Goal: Task Accomplishment & Management: Manage account settings

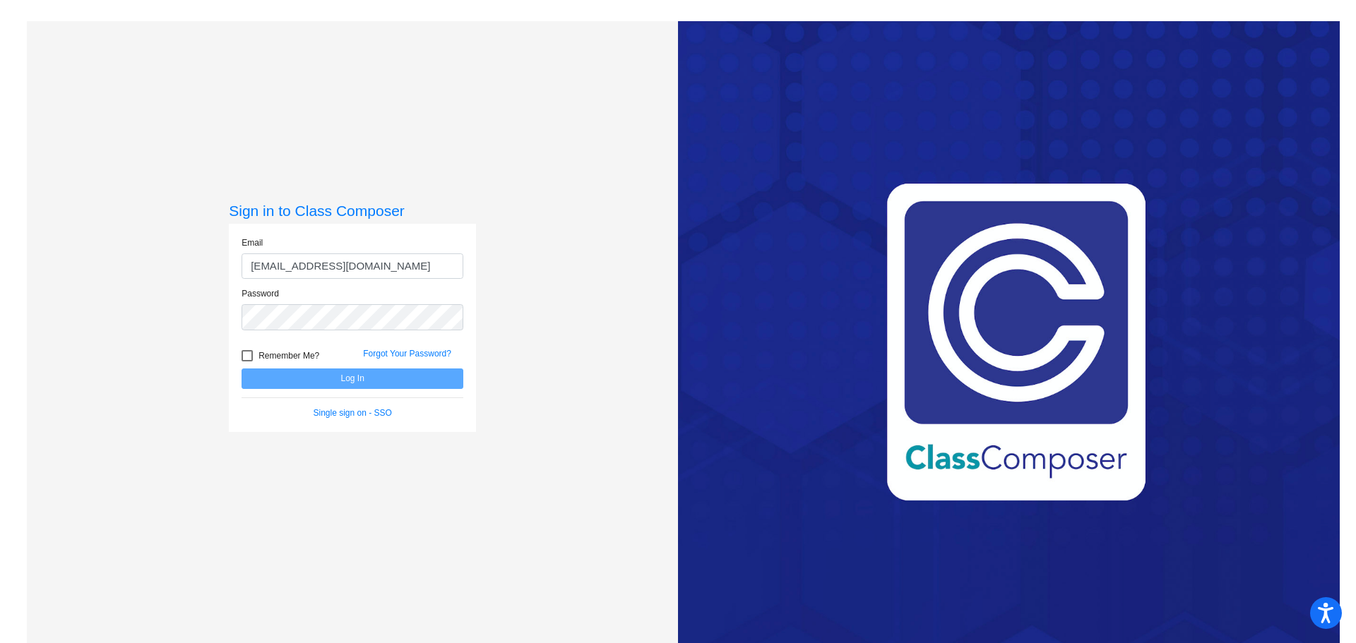
type input "[EMAIL_ADDRESS][DOMAIN_NAME]"
click at [241, 369] on button "Log In" at bounding box center [352, 379] width 222 height 20
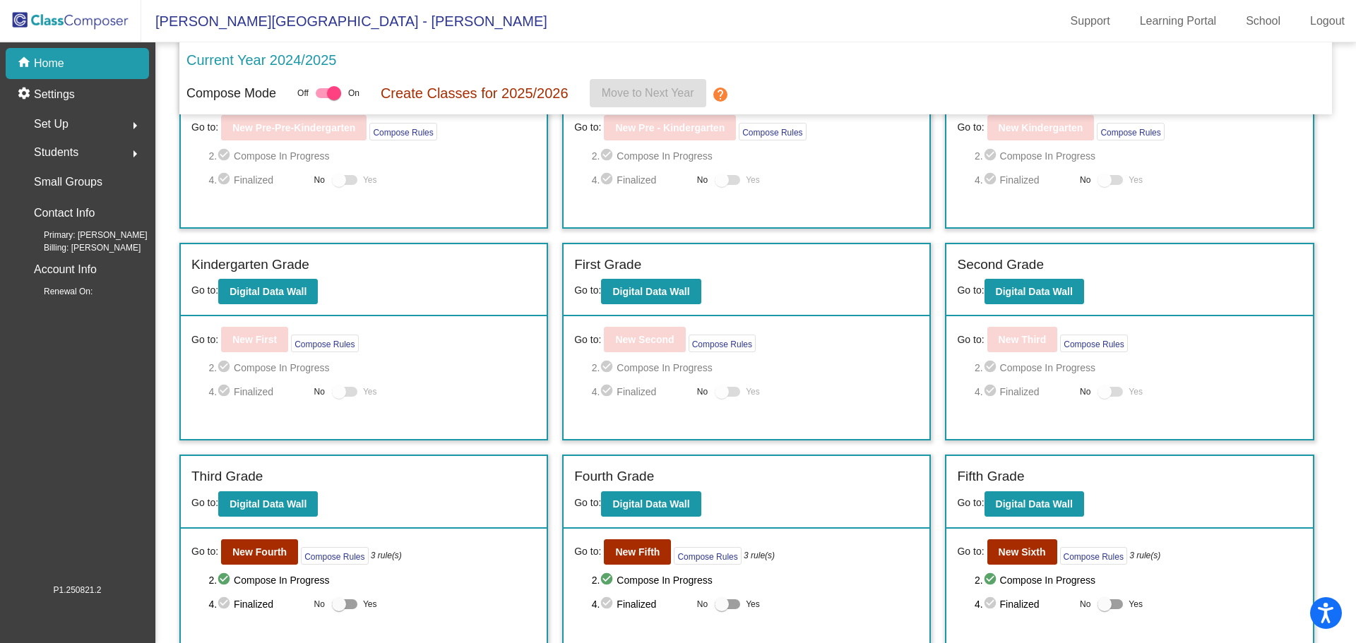
scroll to position [106, 0]
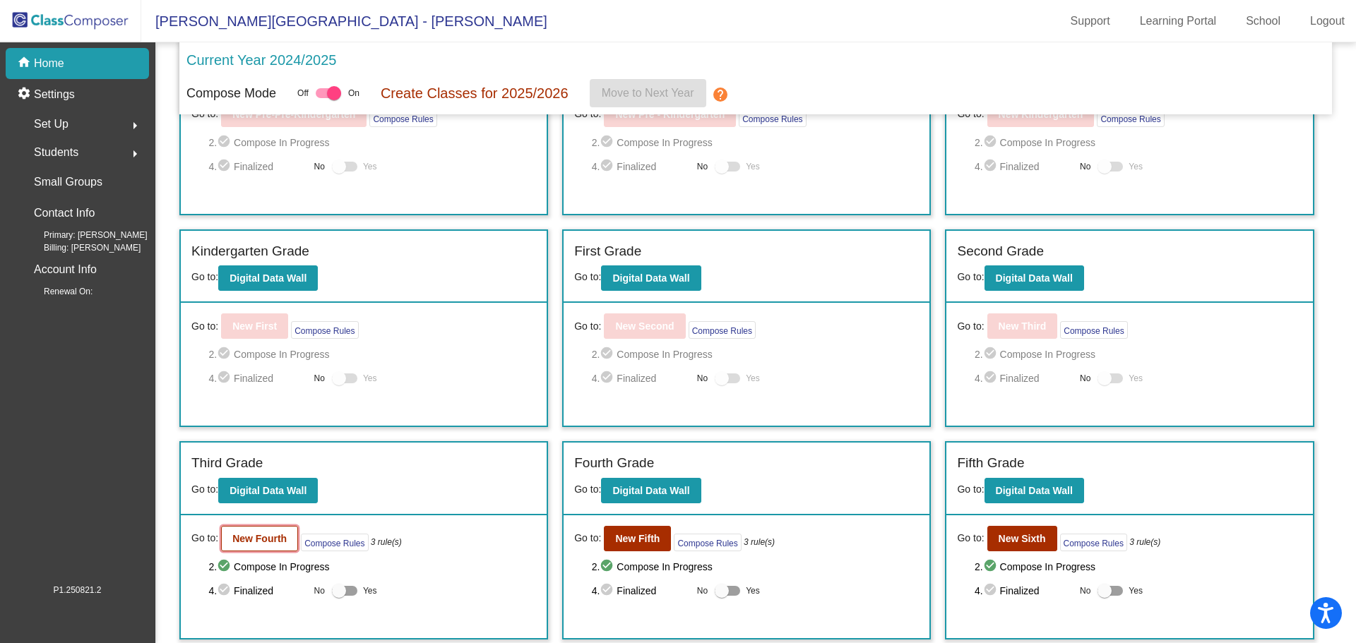
click at [263, 536] on b "New Fourth" at bounding box center [259, 538] width 54 height 11
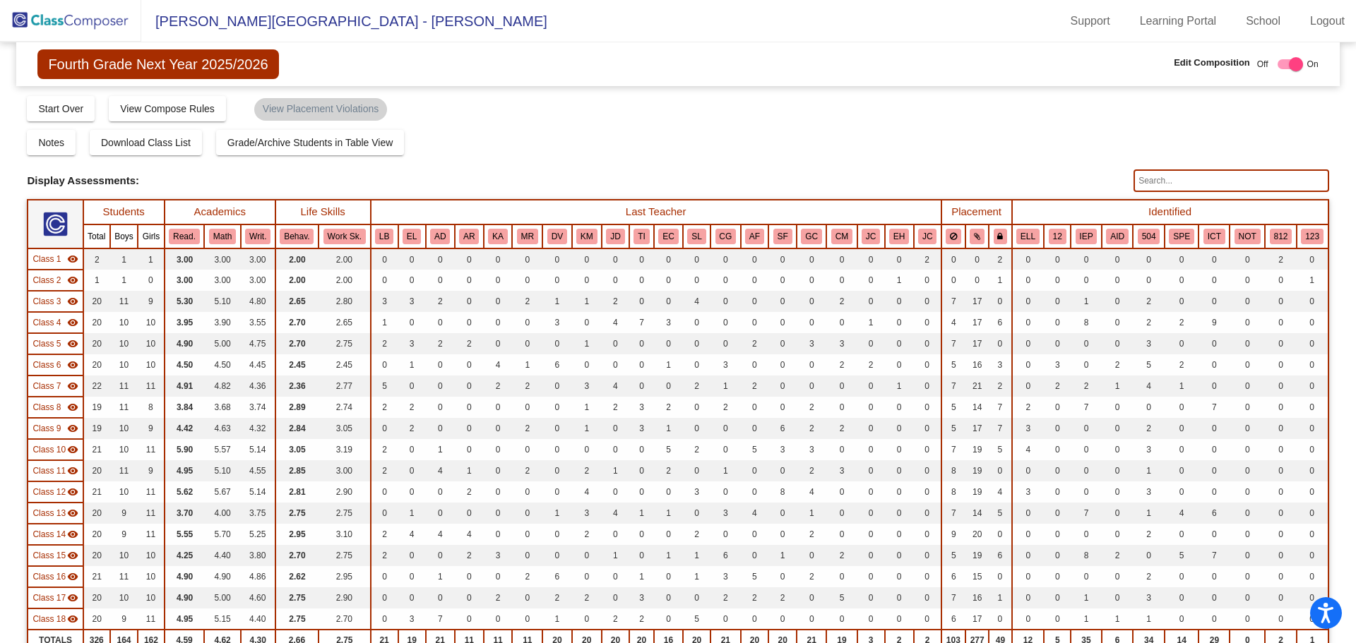
drag, startPoint x: 80, startPoint y: 25, endPoint x: 110, endPoint y: 42, distance: 34.8
click at [80, 25] on img at bounding box center [70, 21] width 141 height 42
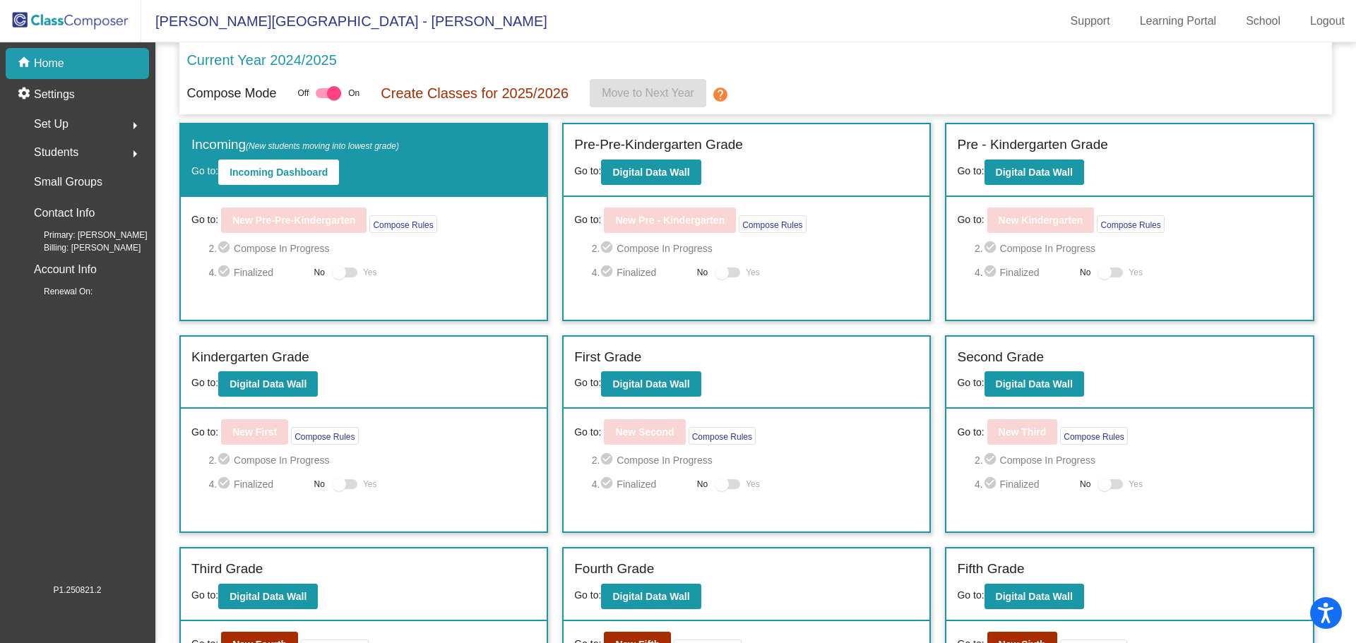
click at [56, 122] on span "Set Up" at bounding box center [51, 124] width 35 height 20
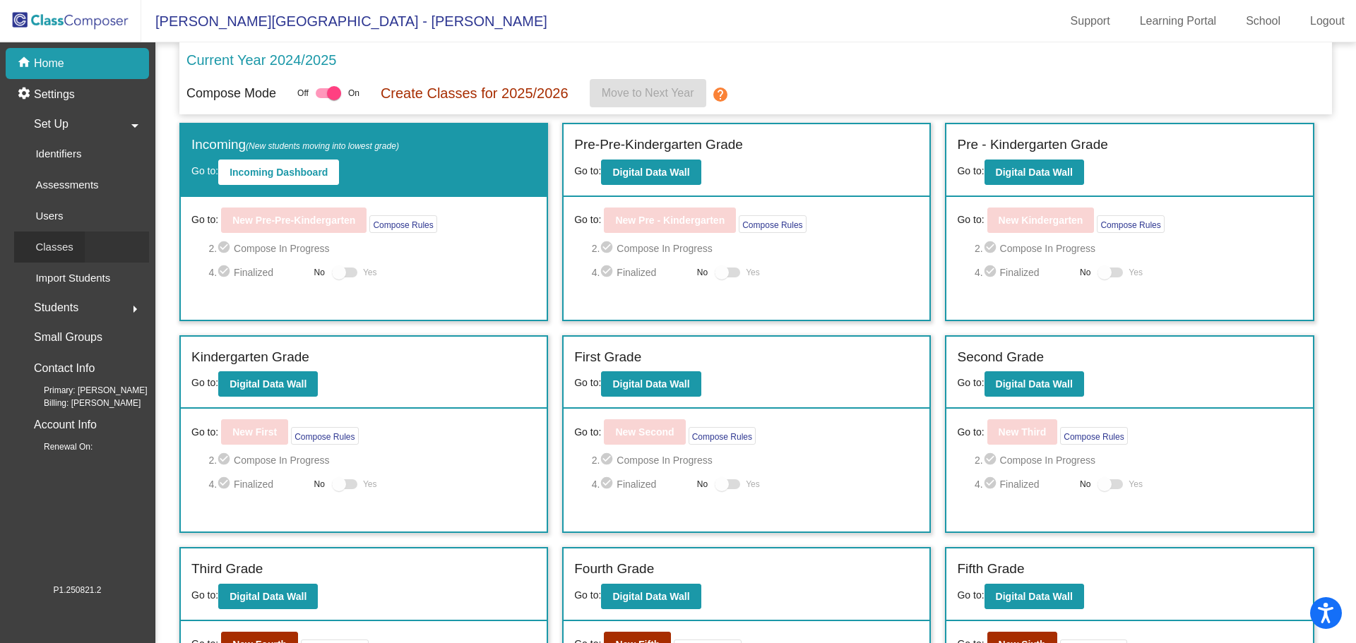
click at [69, 244] on p "Classes" at bounding box center [53, 247] width 37 height 17
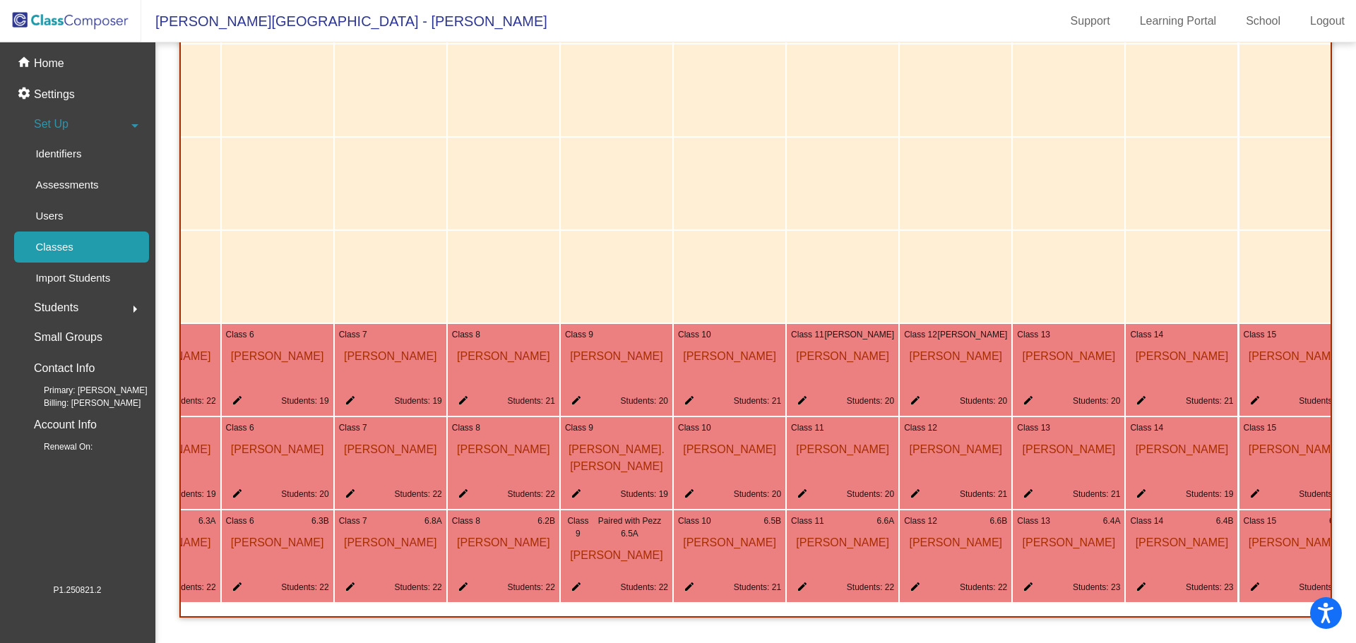
scroll to position [0, 674]
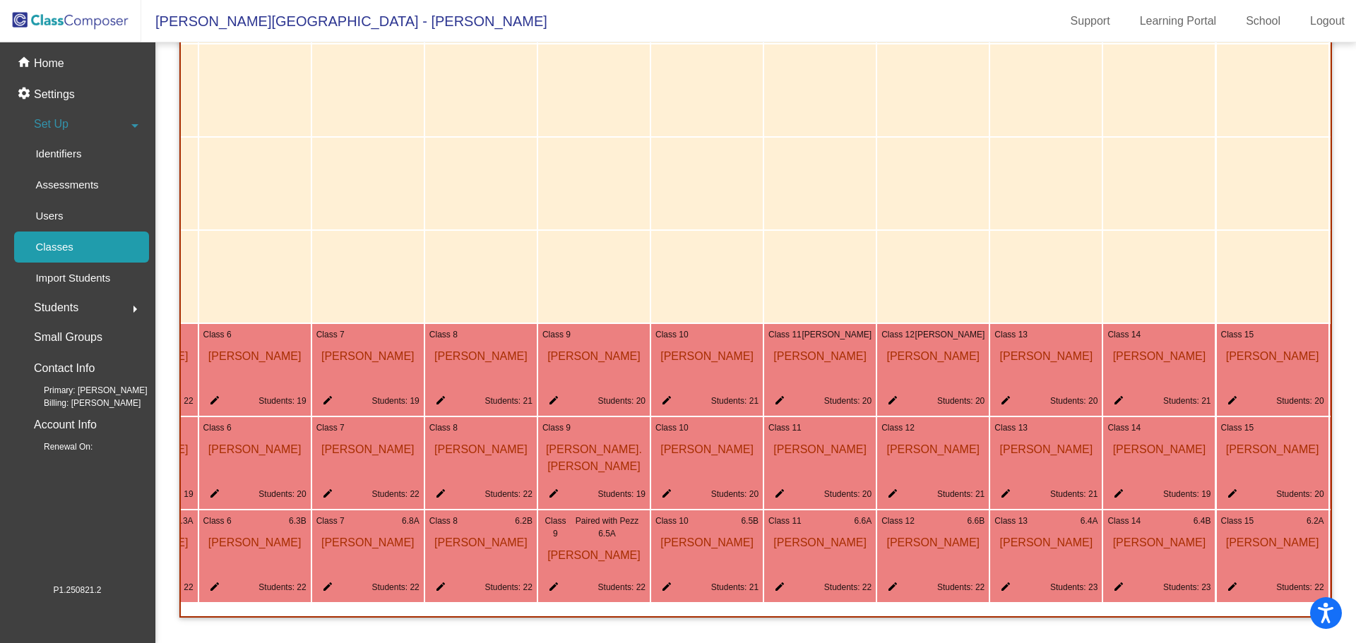
click at [777, 395] on mat-icon "edit" at bounding box center [776, 403] width 17 height 17
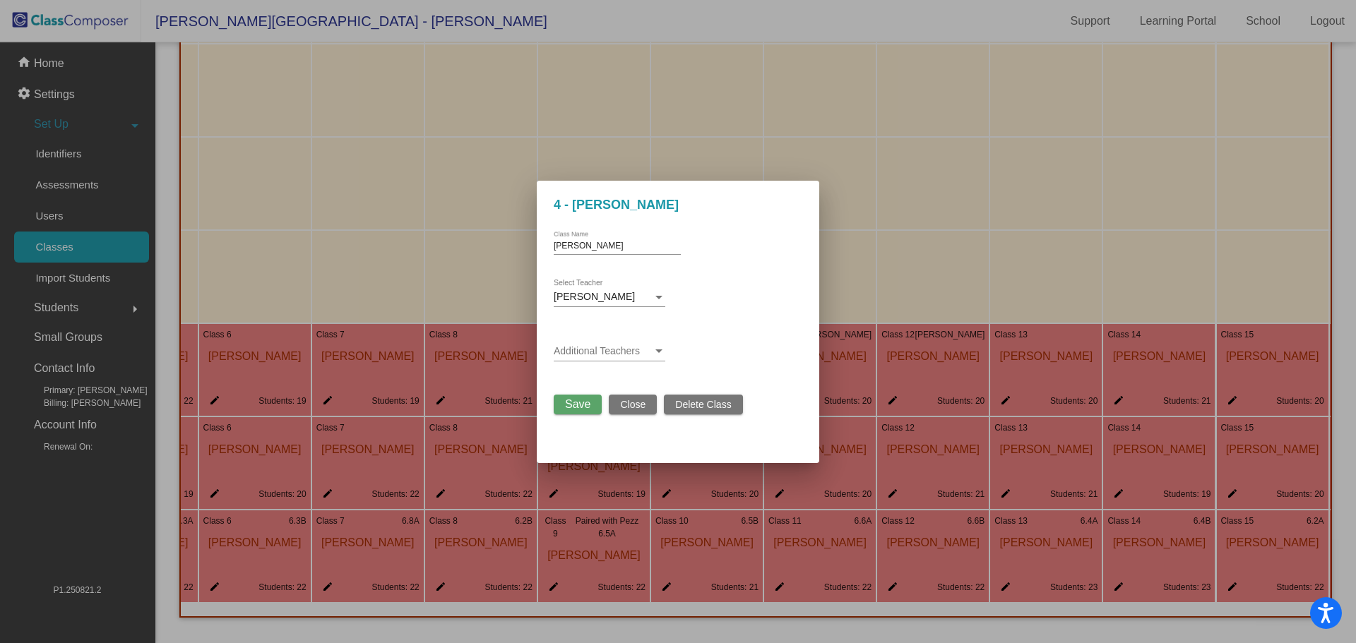
click at [614, 294] on span "[PERSON_NAME]" at bounding box center [594, 296] width 81 height 11
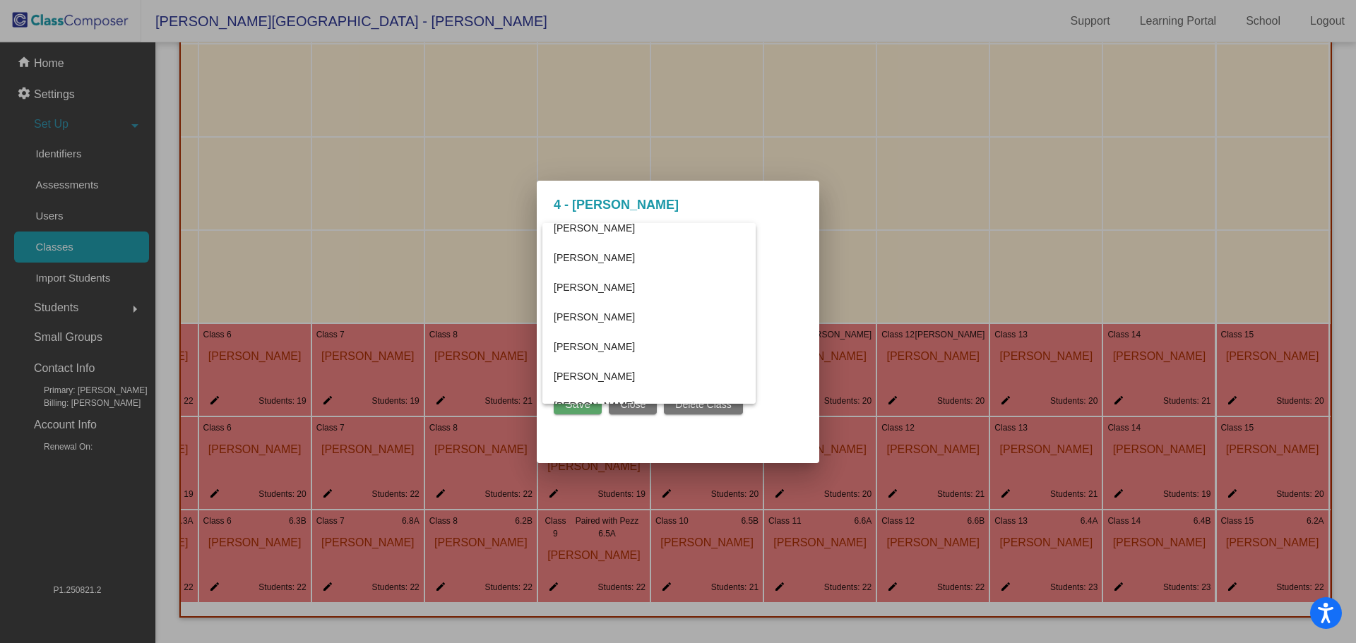
scroll to position [294, 0]
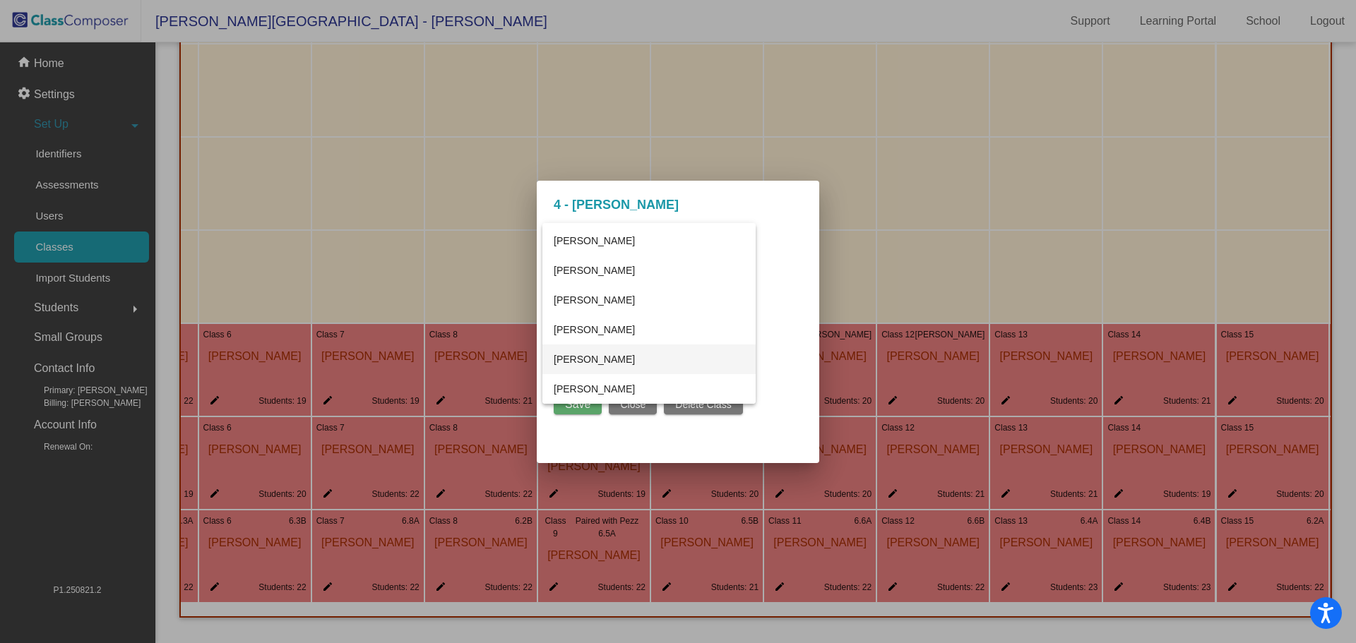
drag, startPoint x: 610, startPoint y: 361, endPoint x: 661, endPoint y: 357, distance: 51.0
click at [611, 361] on span "[PERSON_NAME]" at bounding box center [649, 360] width 191 height 30
click at [577, 404] on span "Save" at bounding box center [577, 404] width 25 height 12
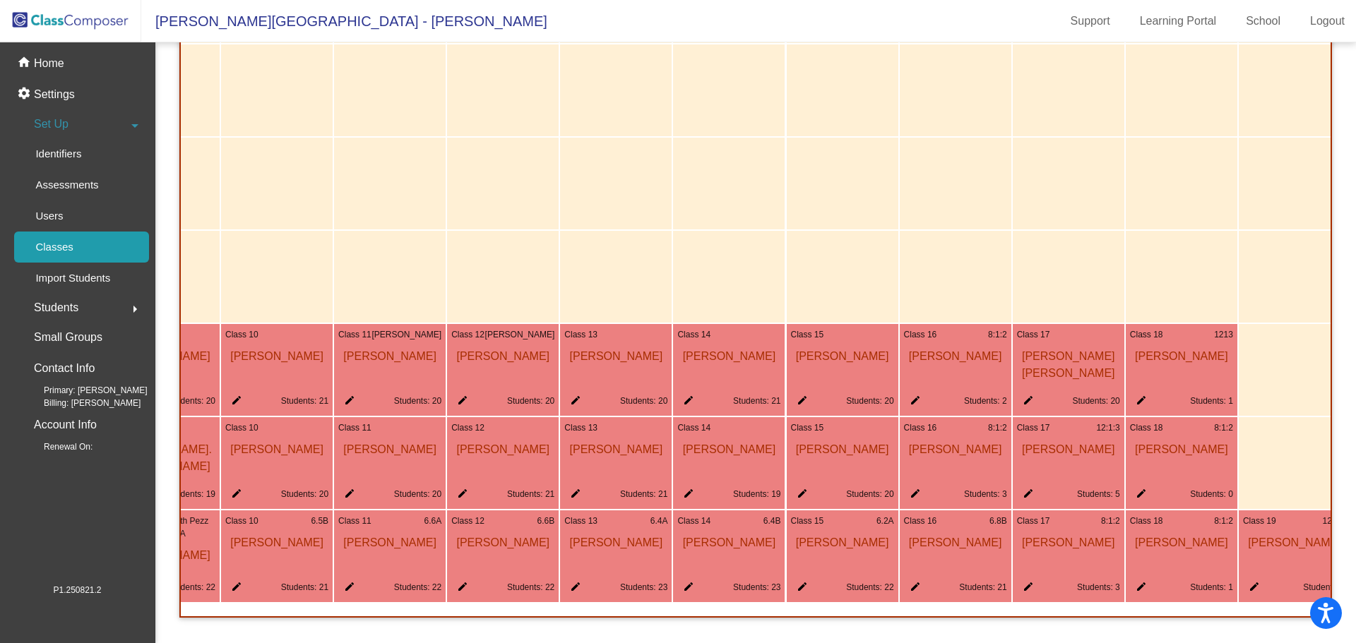
scroll to position [0, 1145]
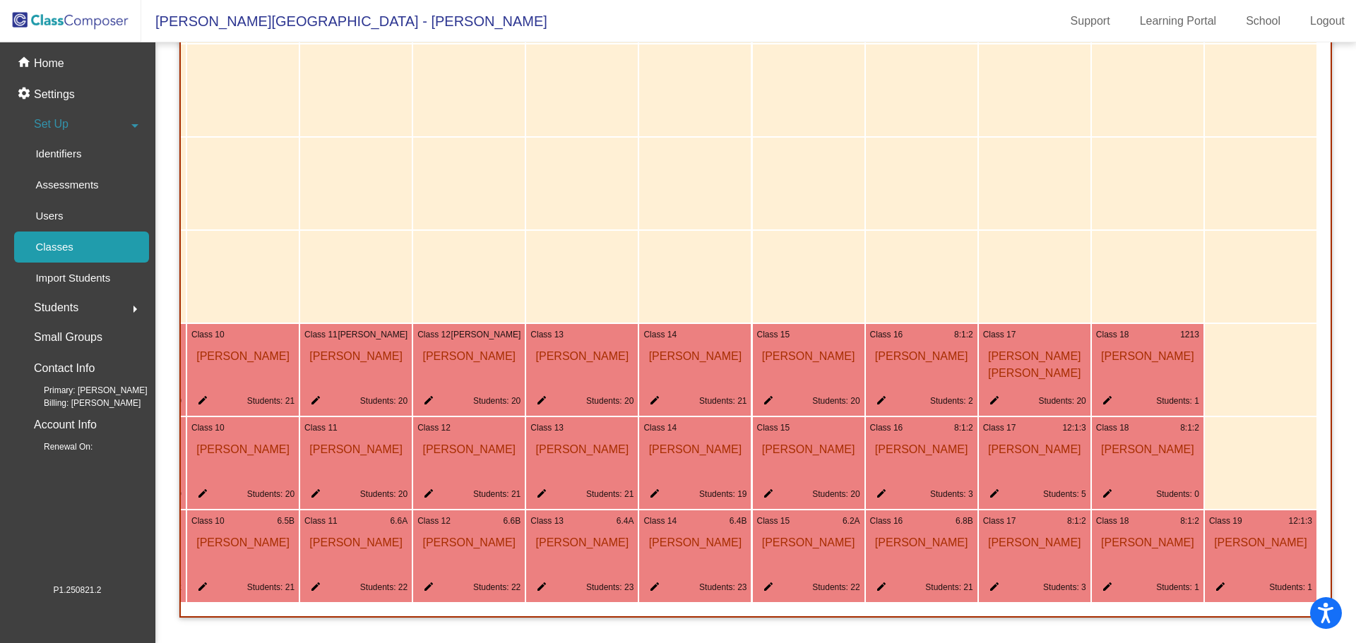
click at [873, 581] on mat-icon "edit" at bounding box center [878, 589] width 17 height 17
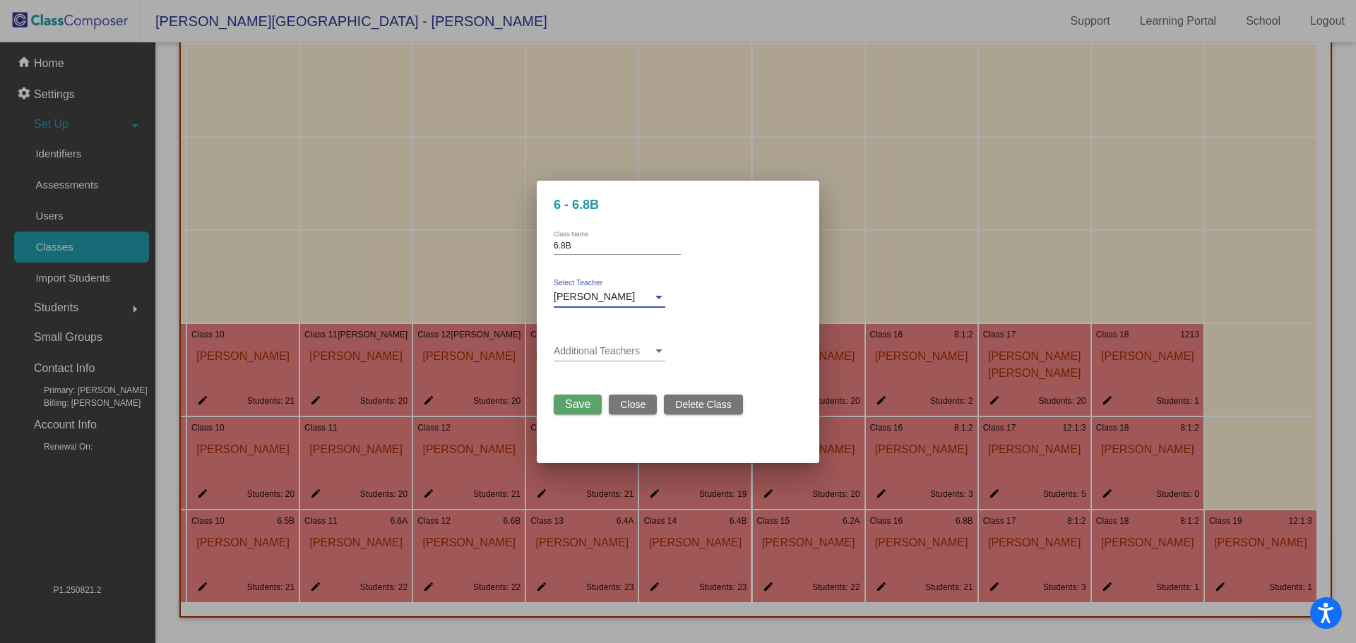
click at [632, 297] on div "[PERSON_NAME]" at bounding box center [603, 297] width 99 height 11
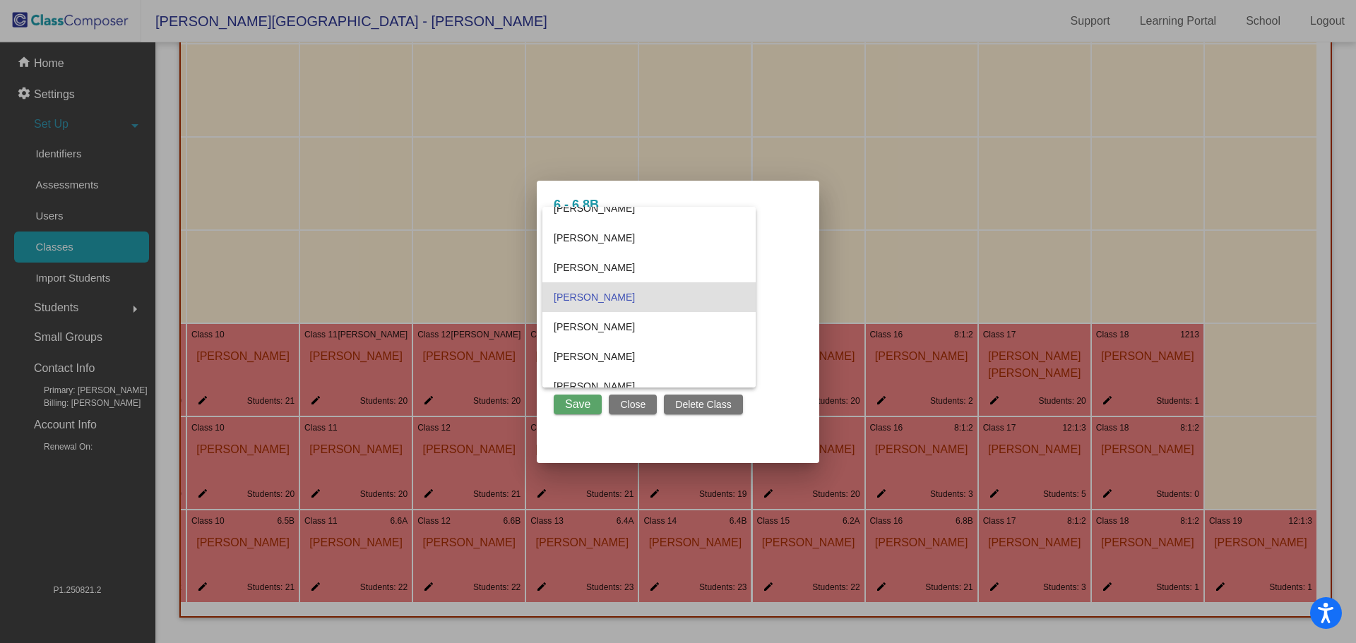
scroll to position [30, 0]
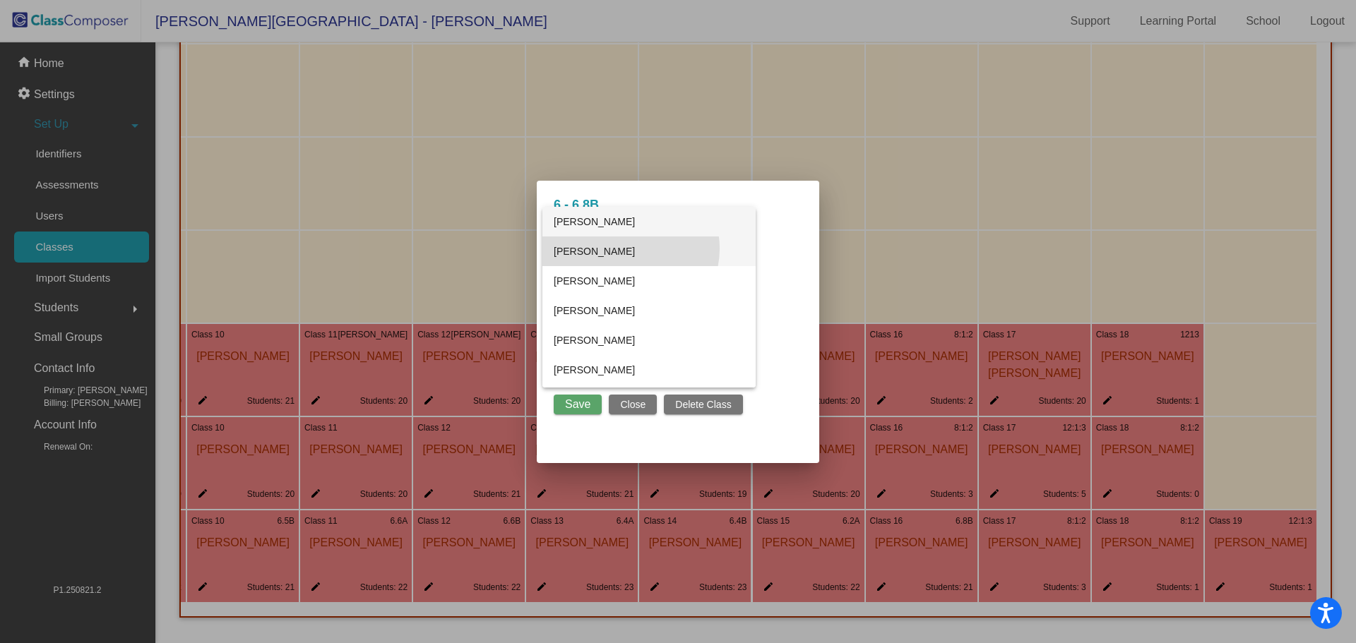
click at [630, 248] on span "[PERSON_NAME]" at bounding box center [649, 252] width 191 height 30
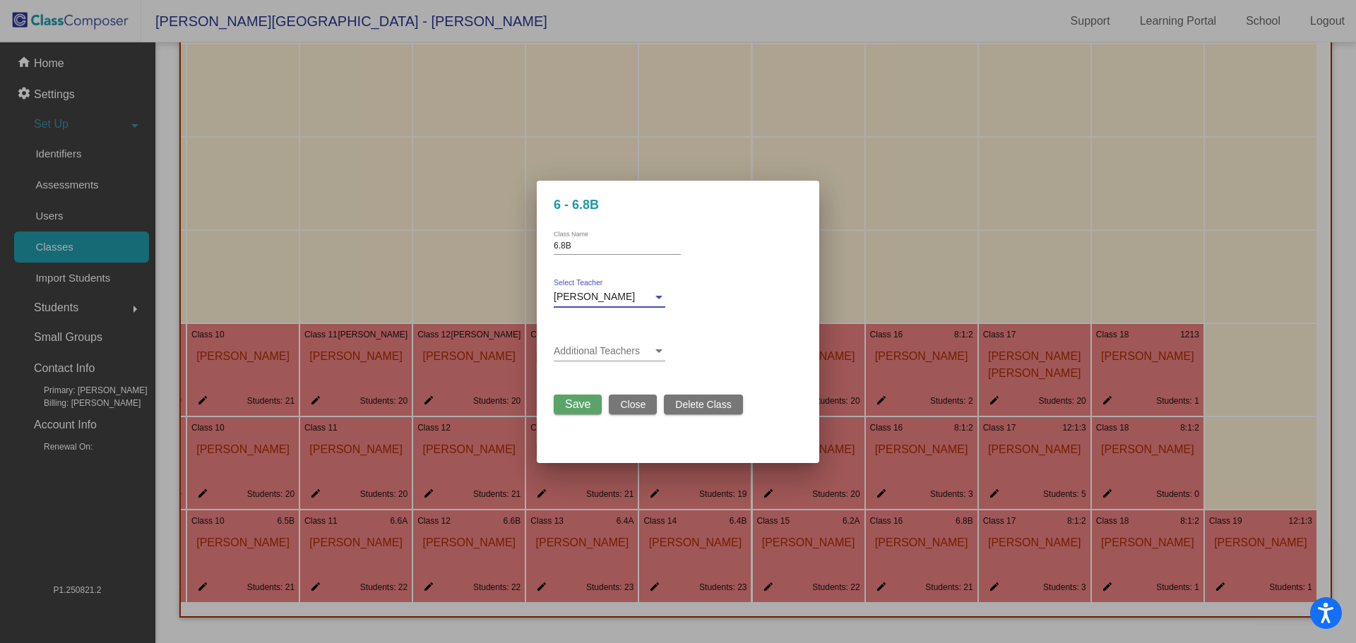
click at [582, 410] on span "Save" at bounding box center [577, 404] width 25 height 12
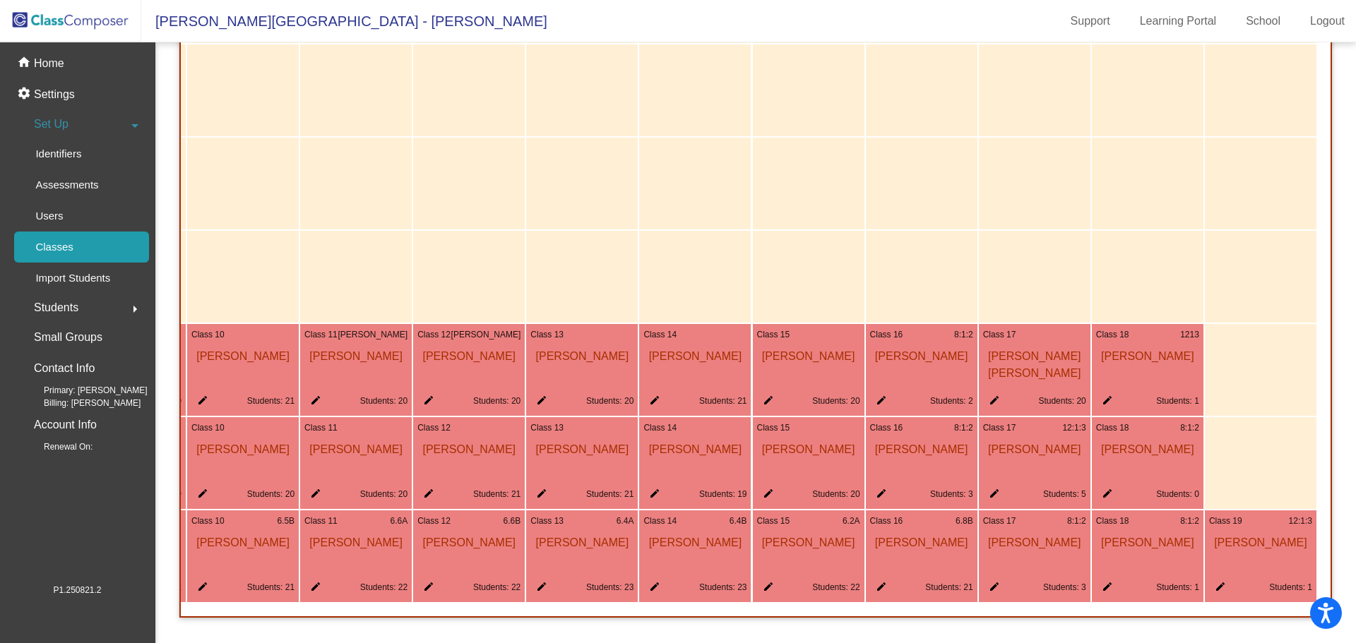
click at [621, 210] on div at bounding box center [582, 184] width 112 height 92
click at [52, 23] on img at bounding box center [70, 21] width 141 height 42
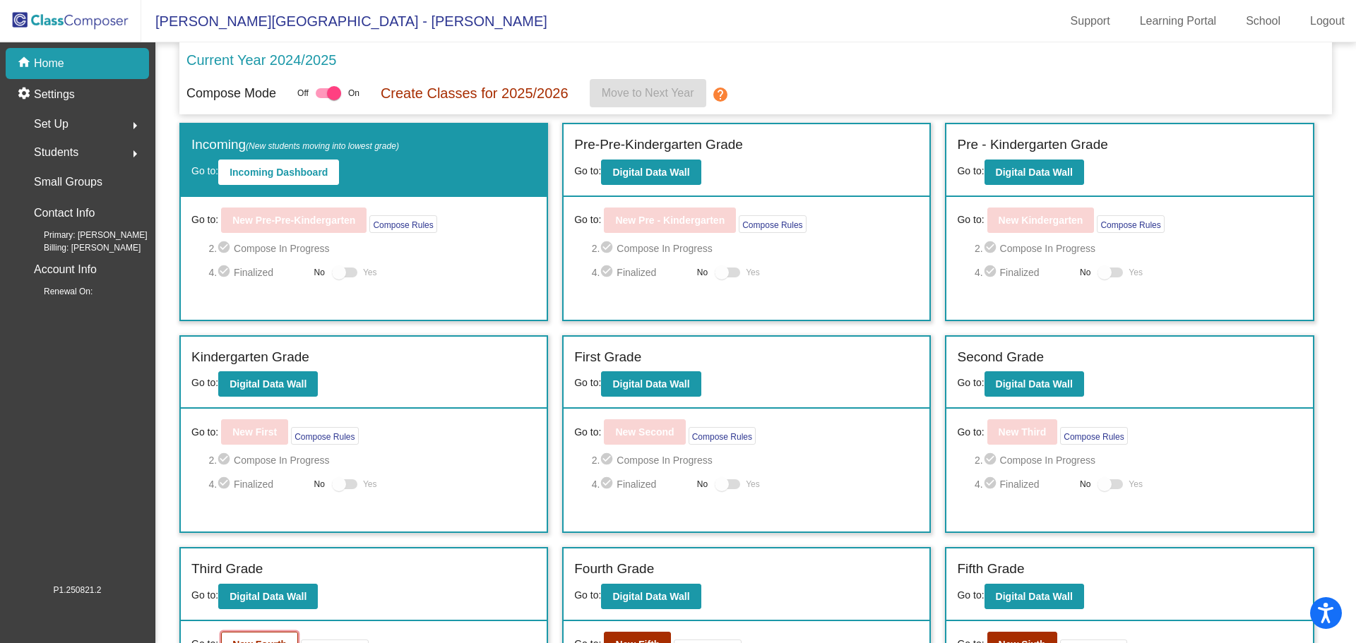
click at [277, 635] on button "New Fourth" at bounding box center [259, 644] width 77 height 25
